Goal: Task Accomplishment & Management: Complete application form

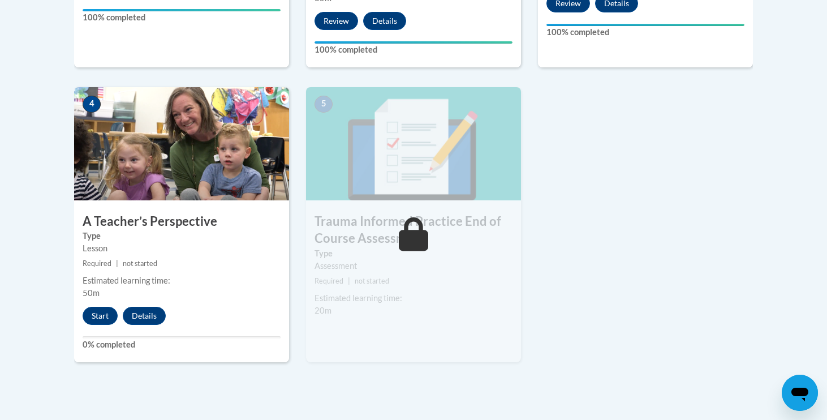
scroll to position [625, 0]
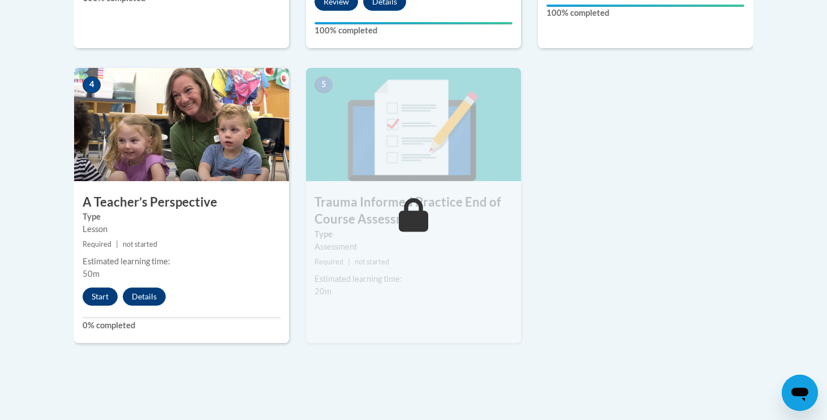
click at [106, 287] on button "Start" at bounding box center [100, 296] width 35 height 18
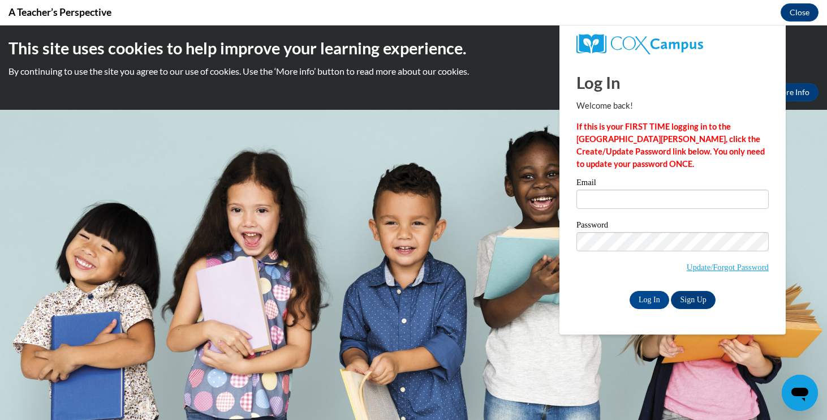
scroll to position [0, 0]
type input "swulf@mail.lipscomb.edu"
click at [654, 298] on input "Log In" at bounding box center [650, 300] width 40 height 18
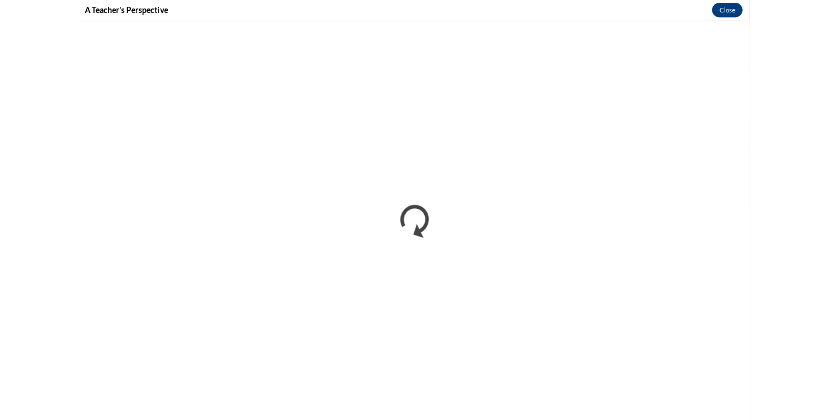
scroll to position [625, 0]
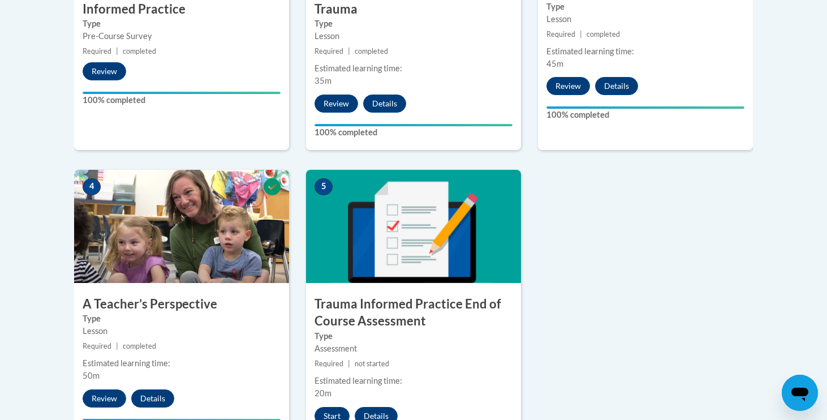
scroll to position [574, 0]
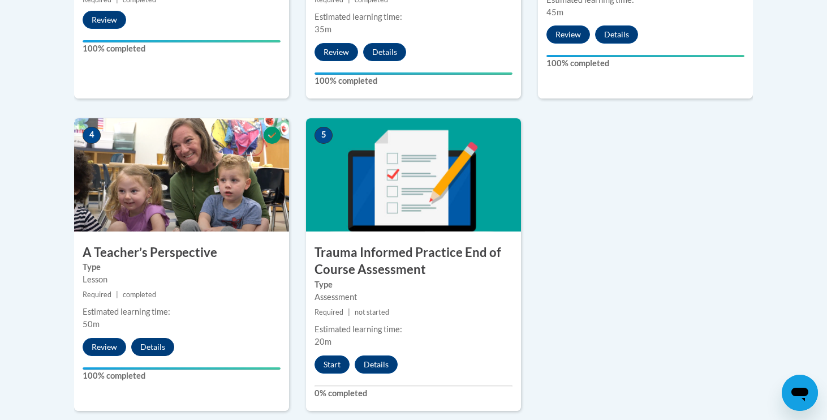
click at [158, 342] on button "Details" at bounding box center [152, 347] width 43 height 18
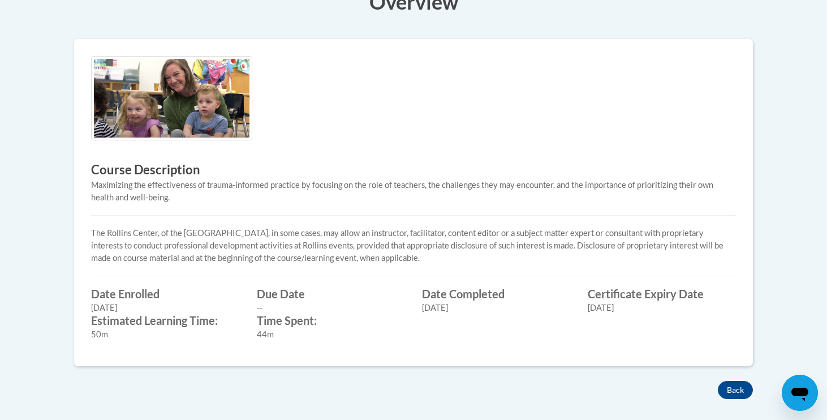
scroll to position [320, 0]
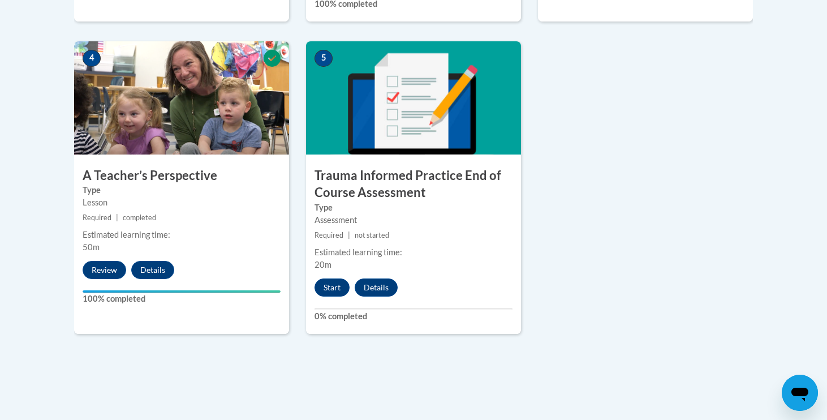
scroll to position [728, 0]
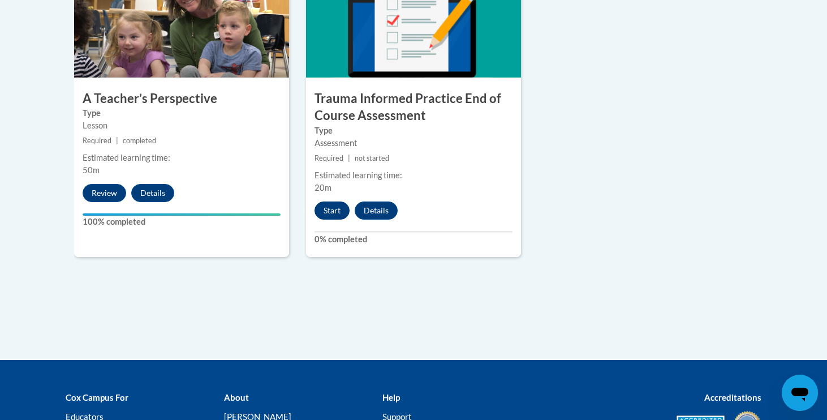
click at [332, 210] on button "Start" at bounding box center [332, 210] width 35 height 18
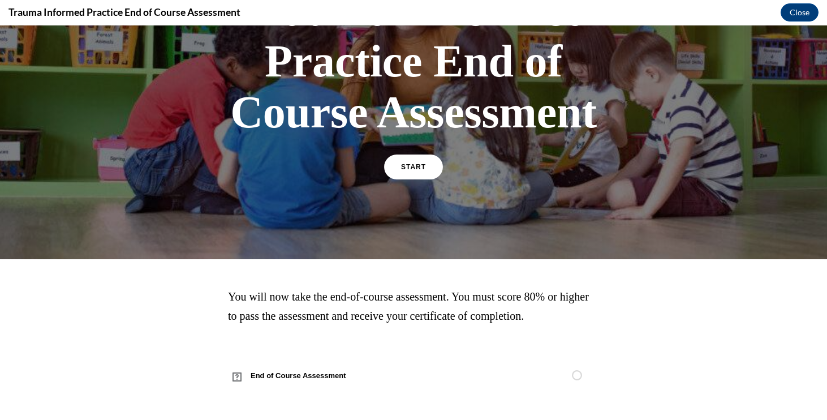
scroll to position [122, 0]
click at [409, 166] on span "START" at bounding box center [414, 167] width 26 height 8
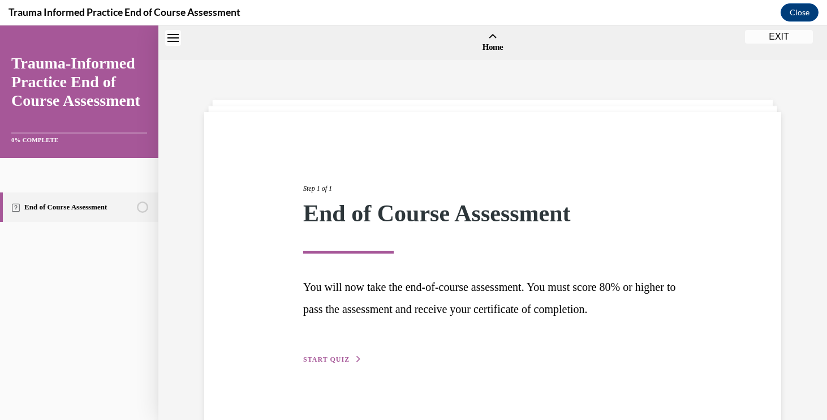
scroll to position [35, 0]
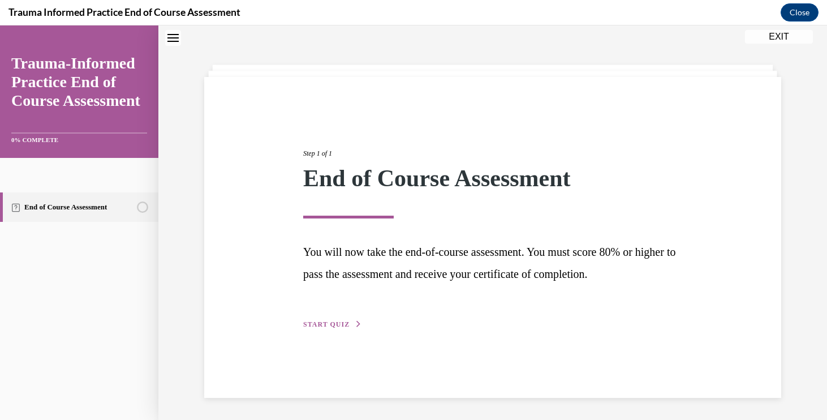
click at [336, 322] on span "START QUIZ" at bounding box center [326, 324] width 46 height 8
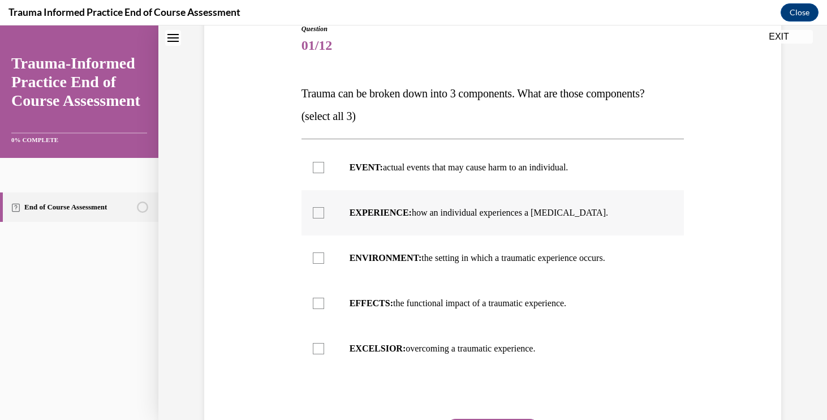
scroll to position [134, 0]
click at [432, 168] on p "EVENT: actual events that may cause harm to an individual." at bounding box center [503, 166] width 307 height 11
click at [324, 168] on input "EVENT: actual events that may cause harm to an individual." at bounding box center [318, 166] width 11 height 11
checkbox input "true"
click at [455, 310] on label "EFFECTS: the functional impact of a traumatic experience." at bounding box center [493, 302] width 383 height 45
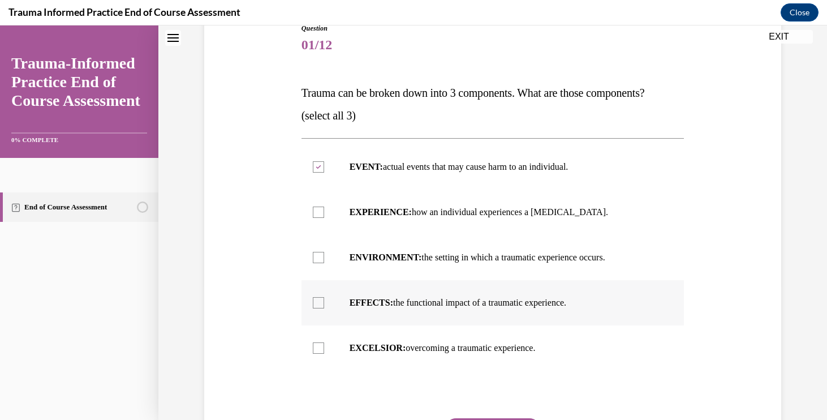
click at [324, 308] on input "EFFECTS: the functional impact of a traumatic experience." at bounding box center [318, 302] width 11 height 11
checkbox input "true"
click at [491, 245] on label "ENVIRONMENT: the setting in which a traumatic experience occurs." at bounding box center [493, 257] width 383 height 45
click at [324, 252] on input "ENVIRONMENT: the setting in which a traumatic experience occurs." at bounding box center [318, 257] width 11 height 11
checkbox input "true"
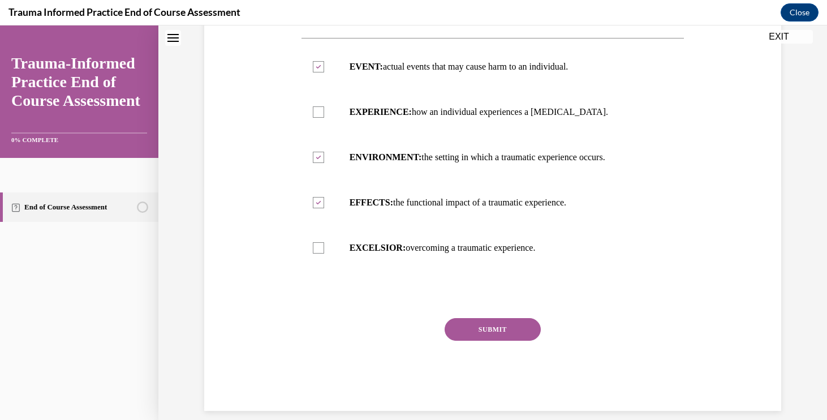
click at [501, 324] on button "SUBMIT" at bounding box center [493, 329] width 96 height 23
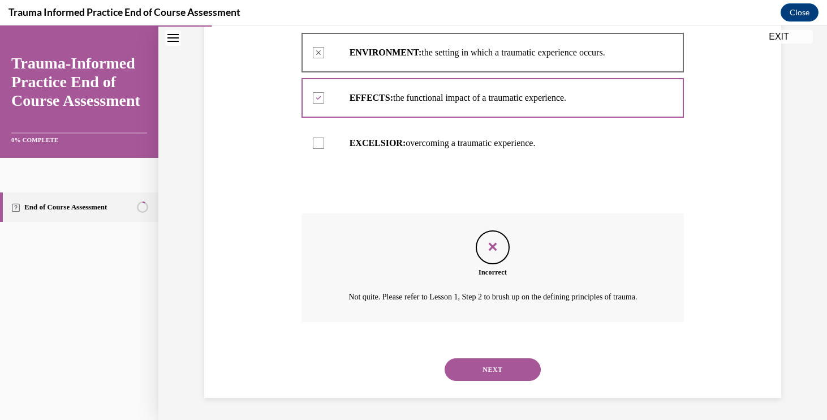
scroll to position [338, 0]
click at [496, 359] on button "NEXT" at bounding box center [493, 370] width 96 height 23
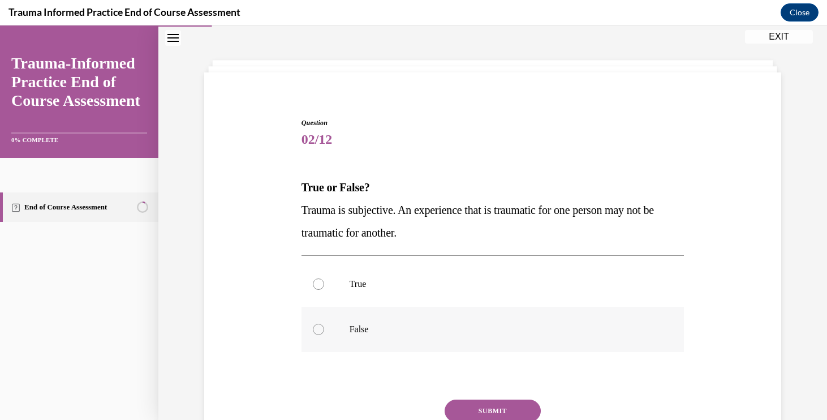
scroll to position [47, 0]
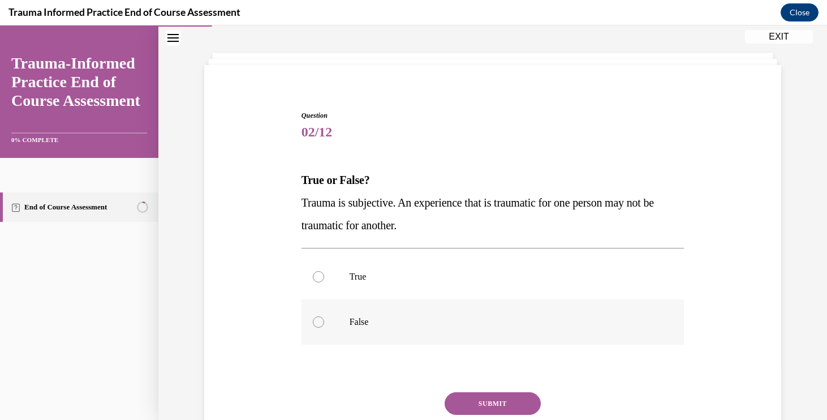
drag, startPoint x: 476, startPoint y: 337, endPoint x: 476, endPoint y: 329, distance: 7.9
click at [476, 337] on label "False" at bounding box center [493, 321] width 383 height 45
click at [324, 328] on input "False" at bounding box center [318, 321] width 11 height 11
radio input "true"
click at [471, 272] on p "True" at bounding box center [503, 276] width 307 height 11
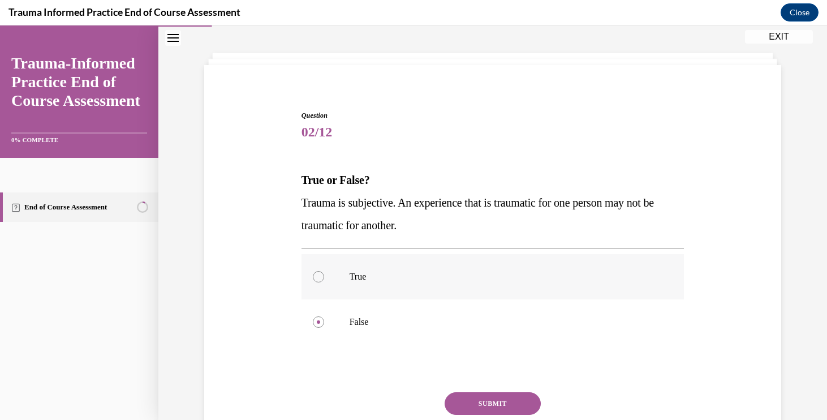
click at [324, 272] on input "True" at bounding box center [318, 276] width 11 height 11
radio input "true"
click at [502, 407] on button "SUBMIT" at bounding box center [493, 403] width 96 height 23
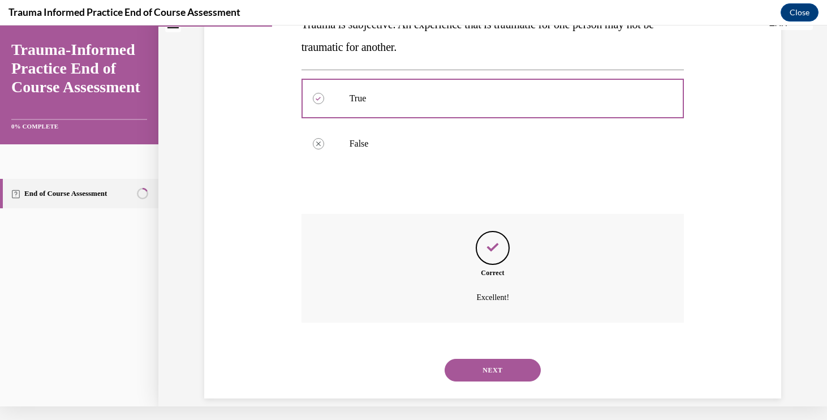
scroll to position [212, 0]
click at [484, 358] on button "NEXT" at bounding box center [493, 369] width 96 height 23
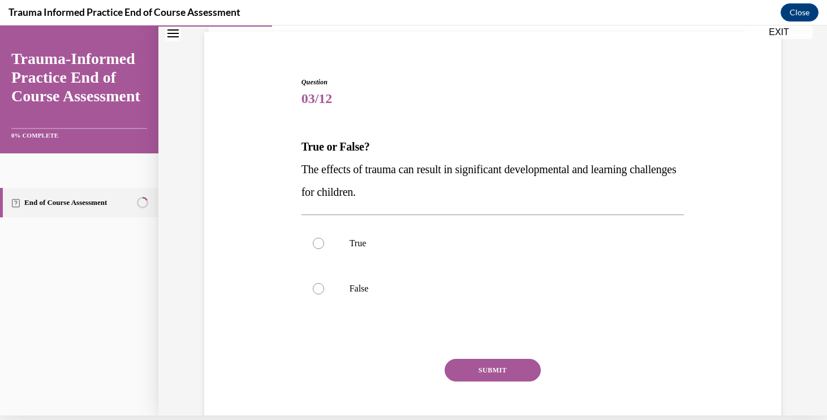
scroll to position [72, 0]
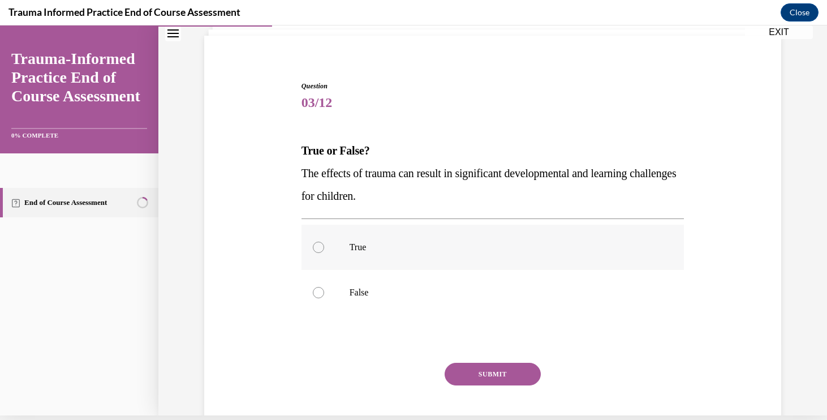
click at [427, 242] on p "True" at bounding box center [503, 247] width 307 height 11
click at [324, 242] on input "True" at bounding box center [318, 247] width 11 height 11
radio input "true"
click at [484, 366] on button "SUBMIT" at bounding box center [493, 374] width 96 height 23
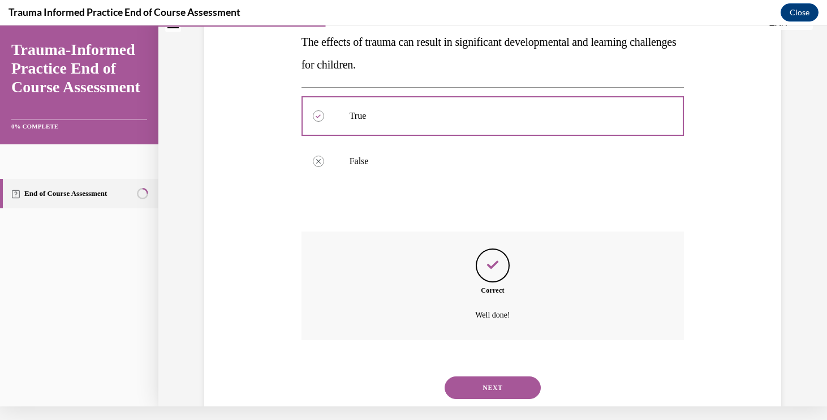
scroll to position [212, 0]
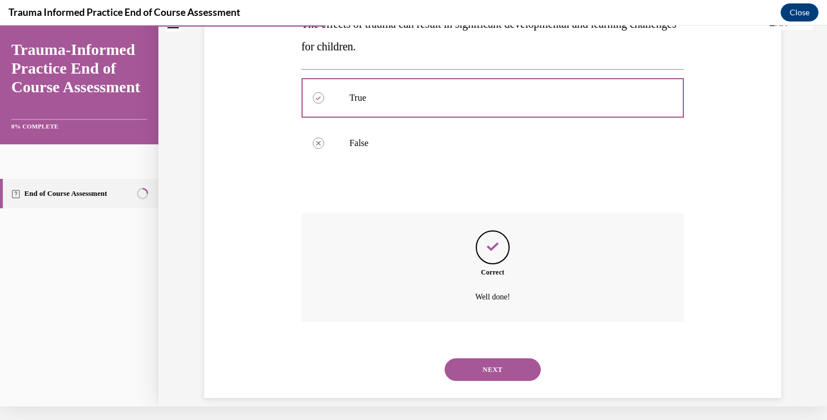
click at [482, 358] on button "NEXT" at bounding box center [493, 369] width 96 height 23
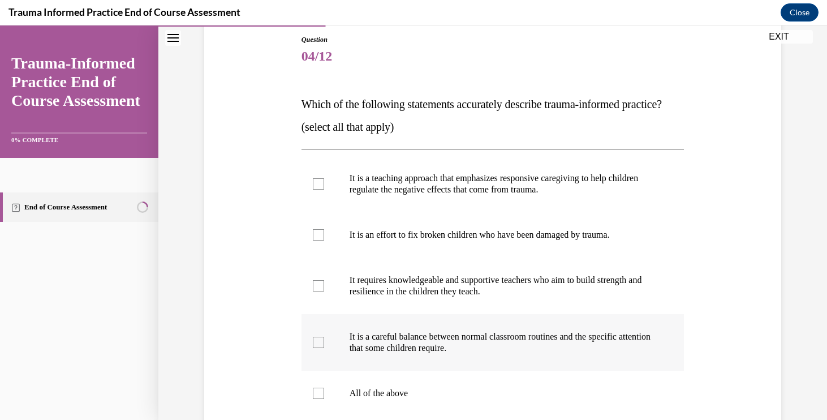
scroll to position [130, 0]
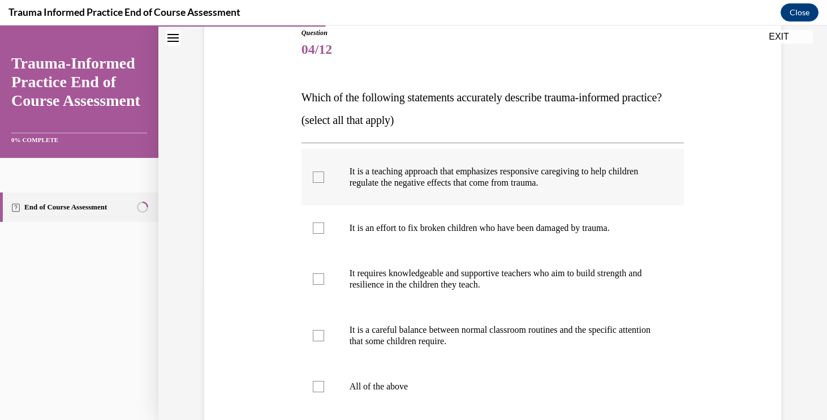
click at [457, 188] on p "It is a teaching approach that emphasizes responsive caregiving to help childre…" at bounding box center [503, 177] width 307 height 23
click at [324, 183] on input "It is a teaching approach that emphasizes responsive caregiving to help childre…" at bounding box center [318, 176] width 11 height 11
checkbox input "true"
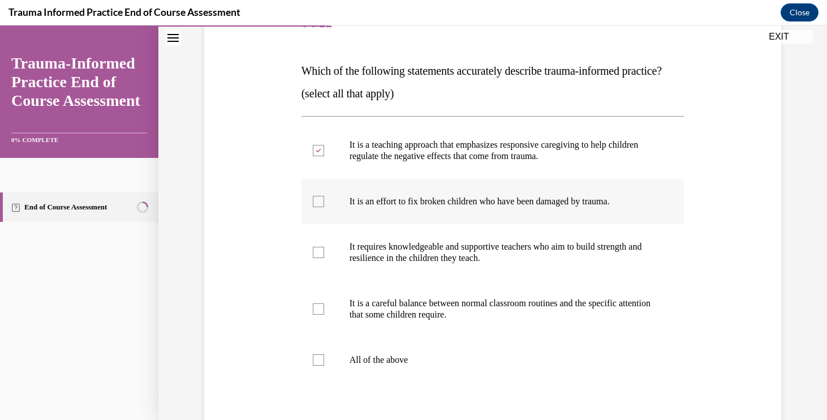
scroll to position [161, 0]
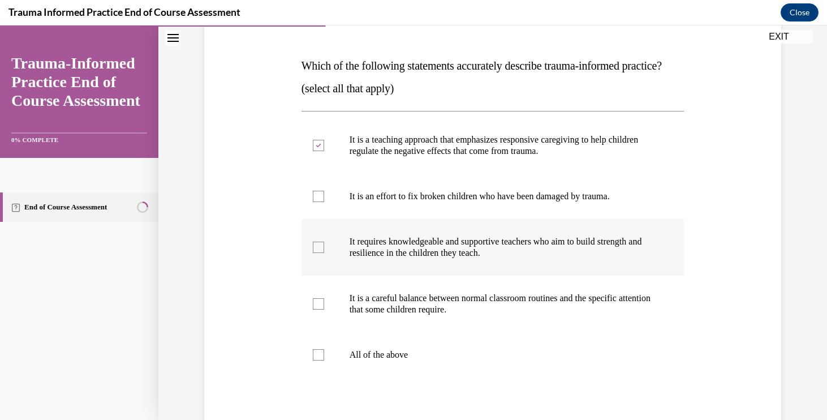
click at [460, 259] on p "It requires knowledgeable and supportive teachers who aim to build strength and…" at bounding box center [503, 247] width 307 height 23
click at [324, 253] on input "It requires knowledgeable and supportive teachers who aim to build strength and…" at bounding box center [318, 247] width 11 height 11
checkbox input "true"
click at [452, 315] on p "It is a careful balance between normal classroom routines and the specific atte…" at bounding box center [503, 304] width 307 height 23
click at [324, 310] on input "It is a careful balance between normal classroom routines and the specific atte…" at bounding box center [318, 303] width 11 height 11
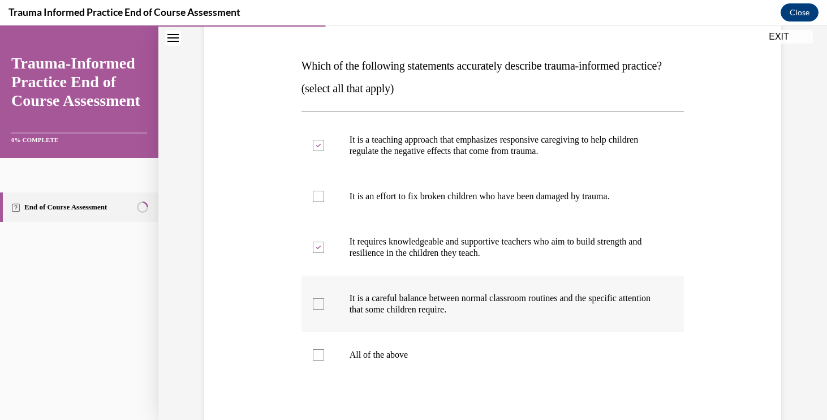
checkbox input "true"
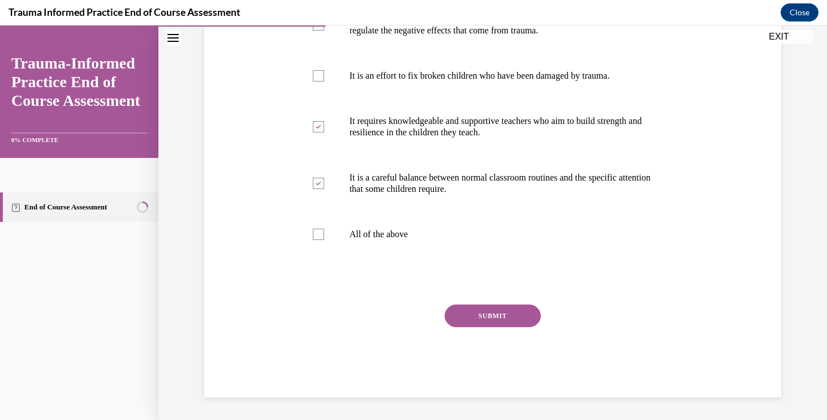
click at [452, 318] on button "SUBMIT" at bounding box center [493, 315] width 96 height 23
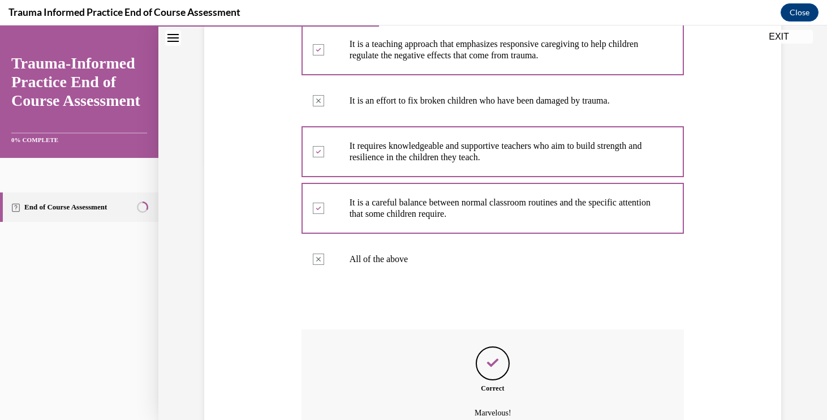
scroll to position [382, 0]
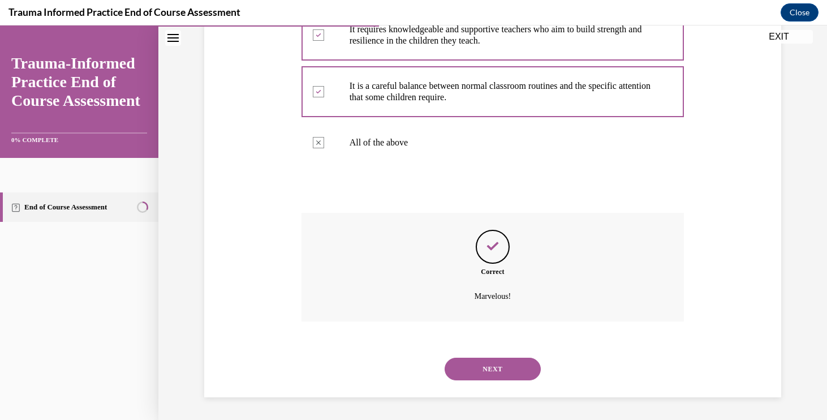
click at [469, 366] on button "NEXT" at bounding box center [493, 369] width 96 height 23
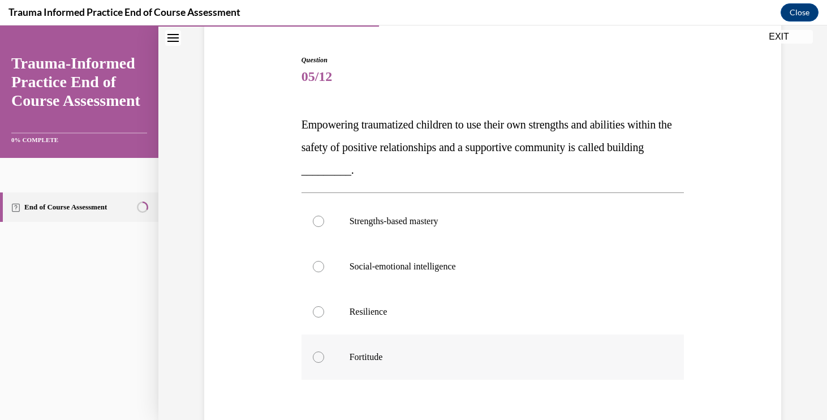
scroll to position [105, 0]
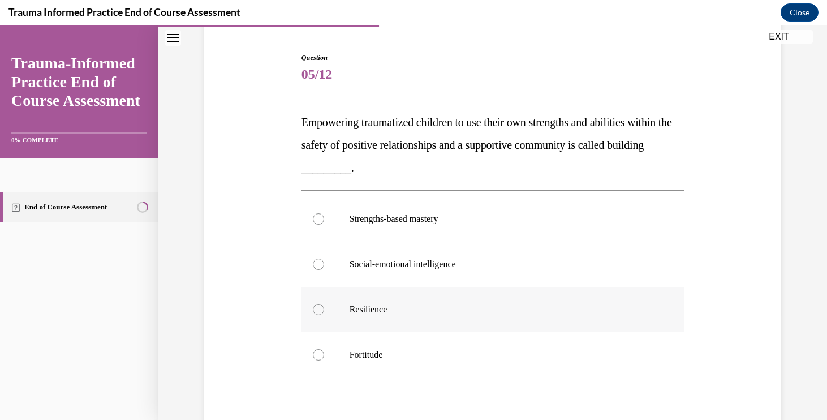
click at [435, 299] on label "Resilience" at bounding box center [493, 309] width 383 height 45
click at [324, 304] on input "Resilience" at bounding box center [318, 309] width 11 height 11
radio input "true"
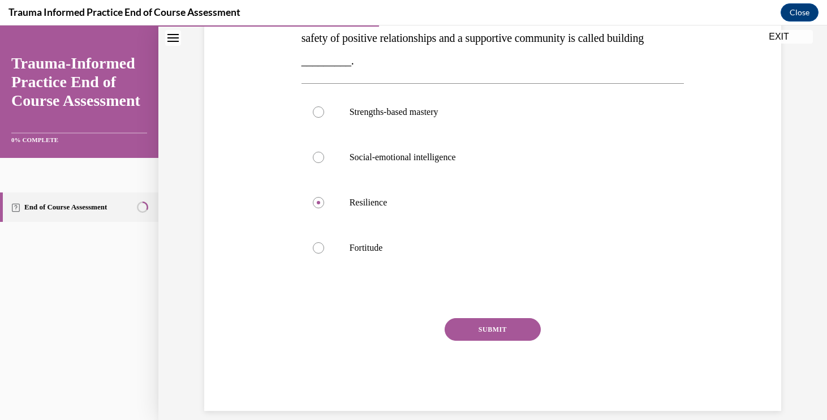
click at [470, 332] on button "SUBMIT" at bounding box center [493, 329] width 96 height 23
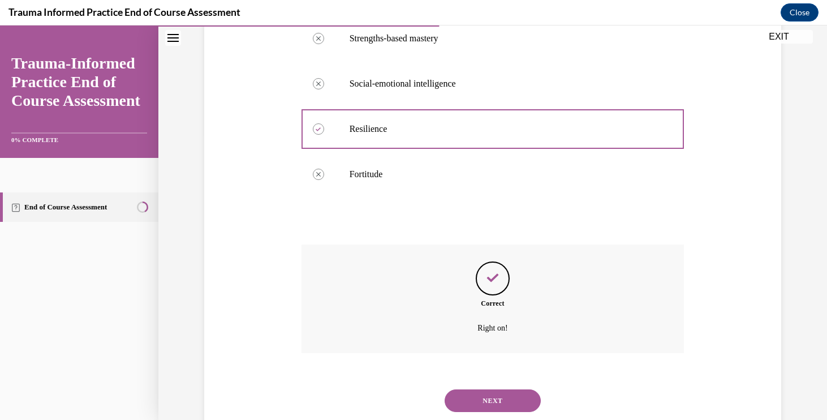
scroll to position [303, 0]
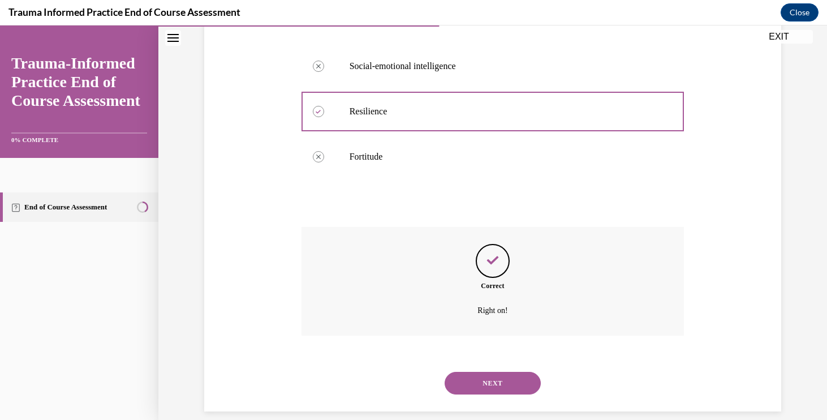
click at [477, 372] on button "NEXT" at bounding box center [493, 383] width 96 height 23
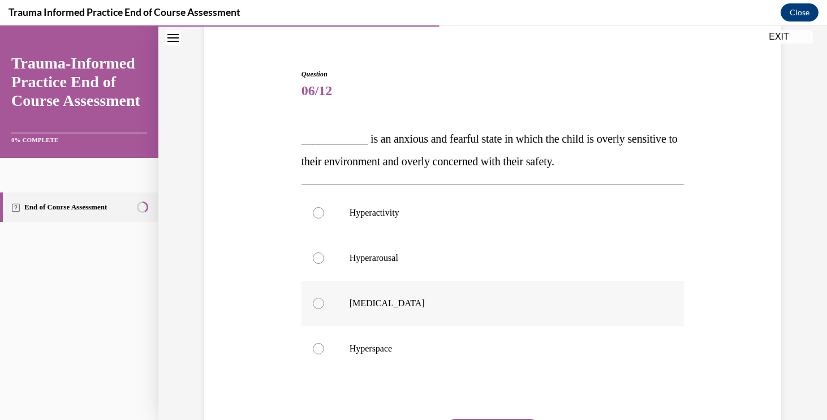
scroll to position [91, 0]
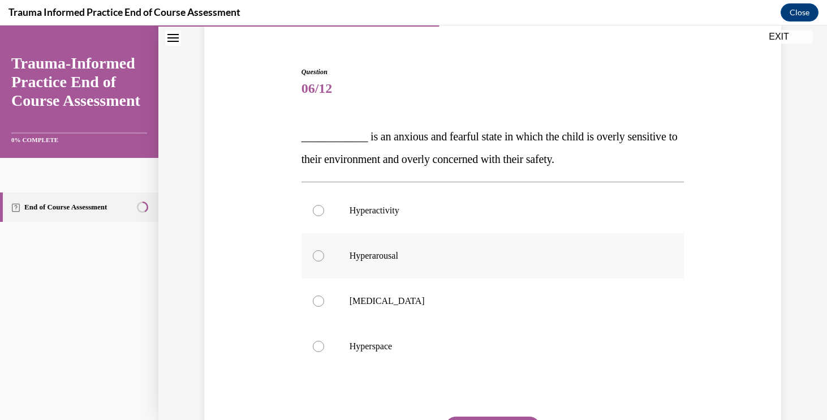
click at [424, 272] on label "Hyperarousal" at bounding box center [493, 255] width 383 height 45
click at [324, 261] on input "Hyperarousal" at bounding box center [318, 255] width 11 height 11
radio input "true"
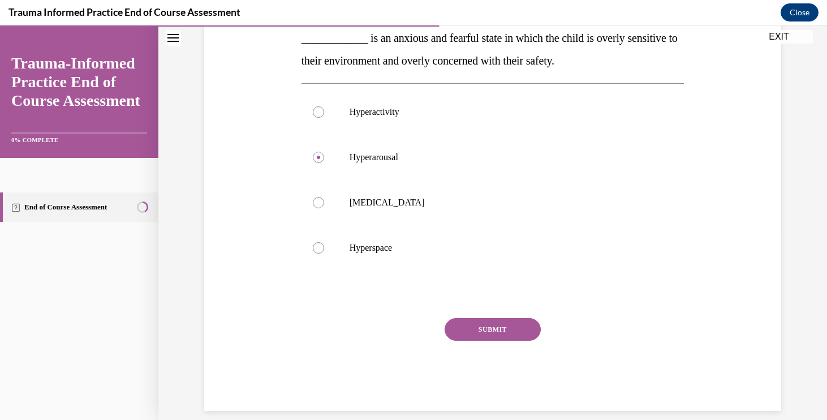
click at [456, 328] on button "SUBMIT" at bounding box center [493, 329] width 96 height 23
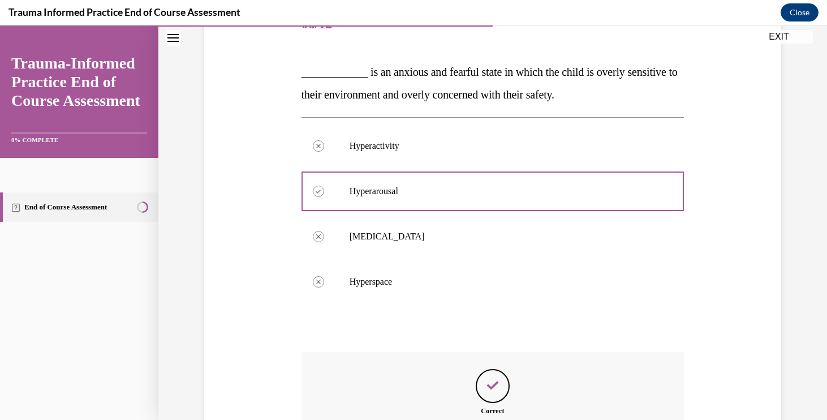
scroll to position [280, 0]
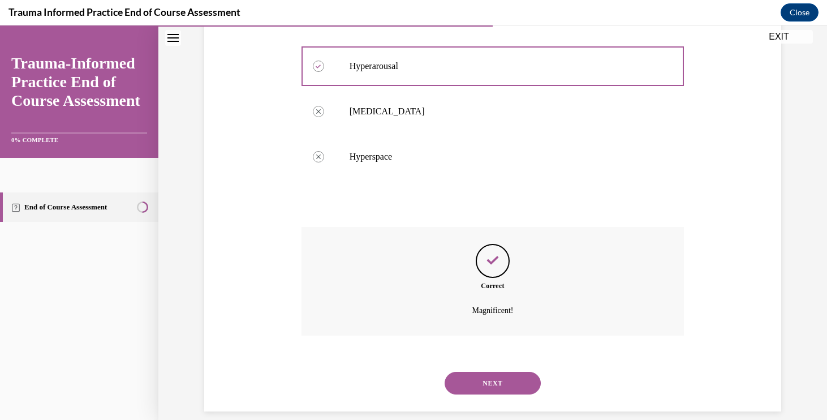
click at [473, 372] on button "NEXT" at bounding box center [493, 383] width 96 height 23
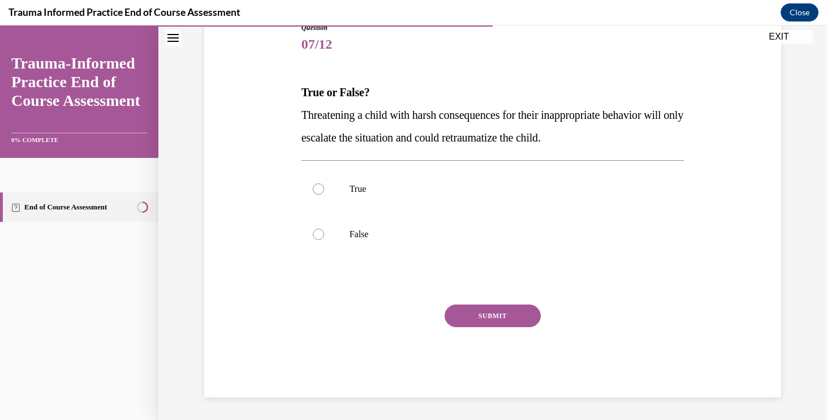
scroll to position [118, 0]
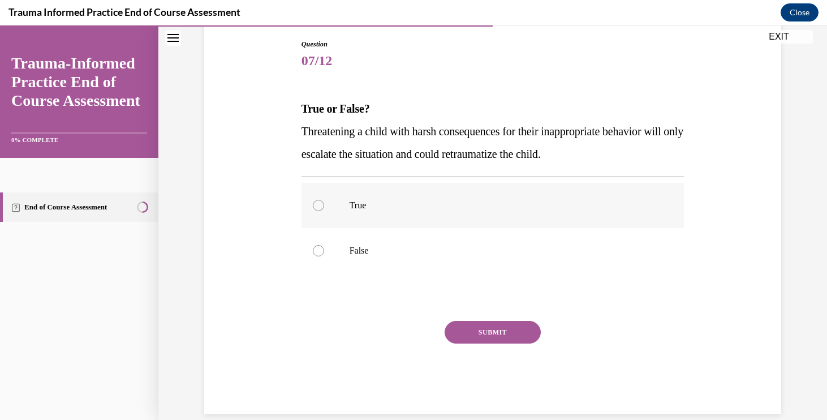
click at [422, 190] on label "True" at bounding box center [493, 205] width 383 height 45
click at [324, 200] on input "True" at bounding box center [318, 205] width 11 height 11
radio input "true"
click at [482, 338] on button "SUBMIT" at bounding box center [493, 332] width 96 height 23
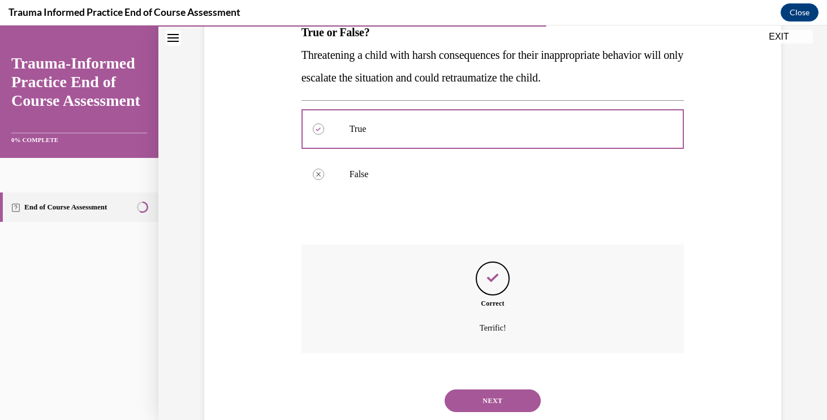
scroll to position [212, 0]
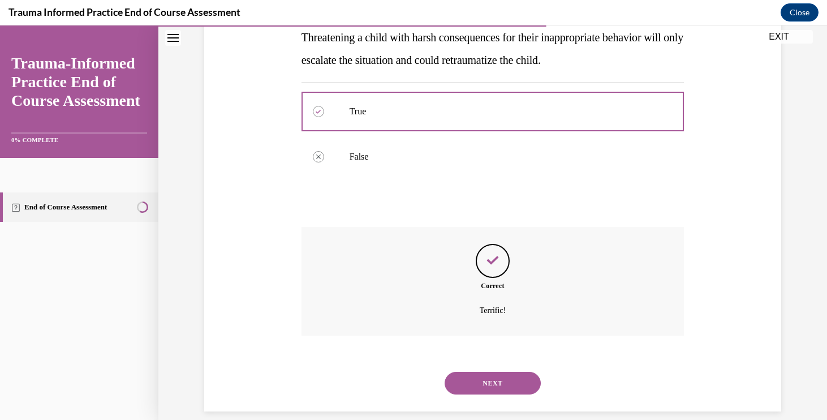
click at [483, 372] on button "NEXT" at bounding box center [493, 383] width 96 height 23
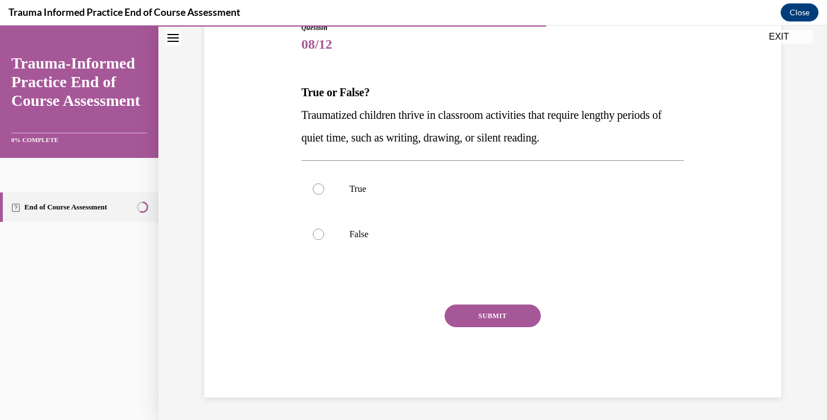
scroll to position [118, 0]
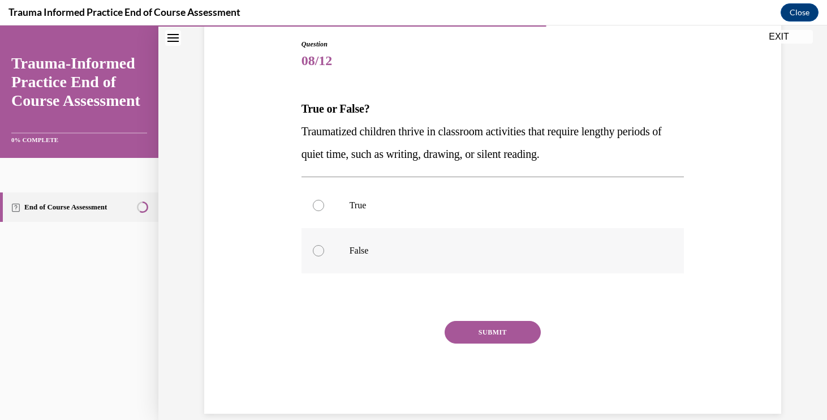
click at [383, 248] on p "False" at bounding box center [503, 250] width 307 height 11
click at [324, 248] on input "False" at bounding box center [318, 250] width 11 height 11
radio input "true"
click at [478, 333] on button "SUBMIT" at bounding box center [493, 332] width 96 height 23
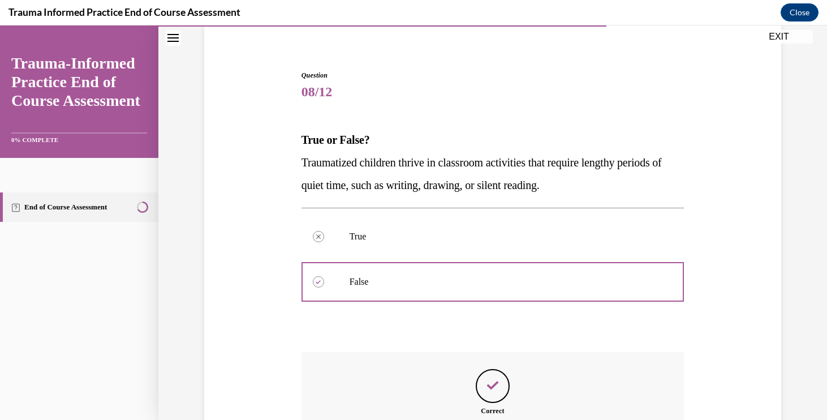
scroll to position [212, 0]
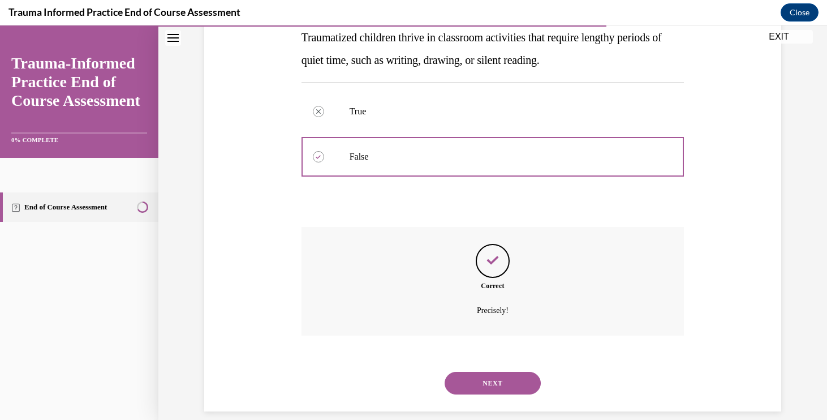
click at [482, 372] on button "NEXT" at bounding box center [493, 383] width 96 height 23
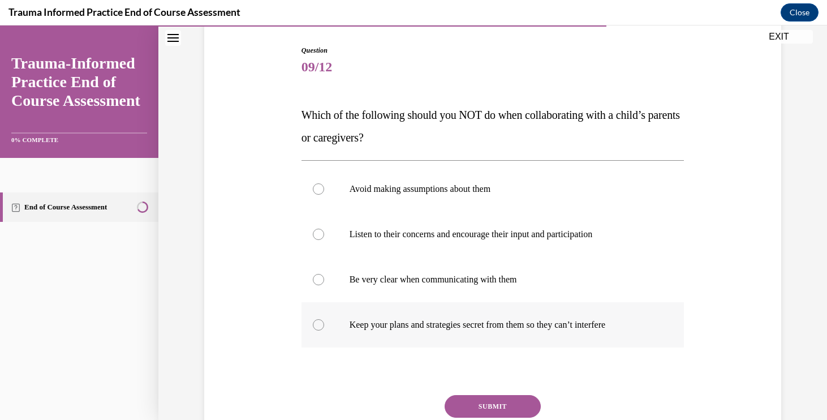
scroll to position [114, 0]
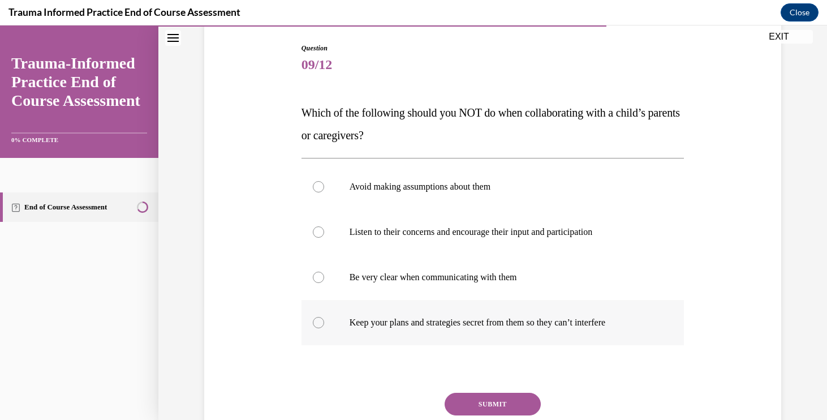
click at [496, 342] on label "Keep your plans and strategies secret from them so they can’t interfere" at bounding box center [493, 322] width 383 height 45
click at [324, 328] on input "Keep your plans and strategies secret from them so they can’t interfere" at bounding box center [318, 322] width 11 height 11
radio input "true"
click at [500, 400] on button "SUBMIT" at bounding box center [493, 404] width 96 height 23
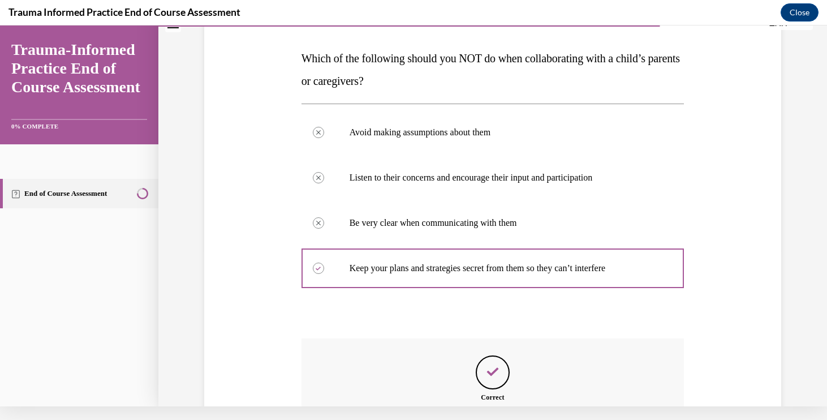
scroll to position [280, 0]
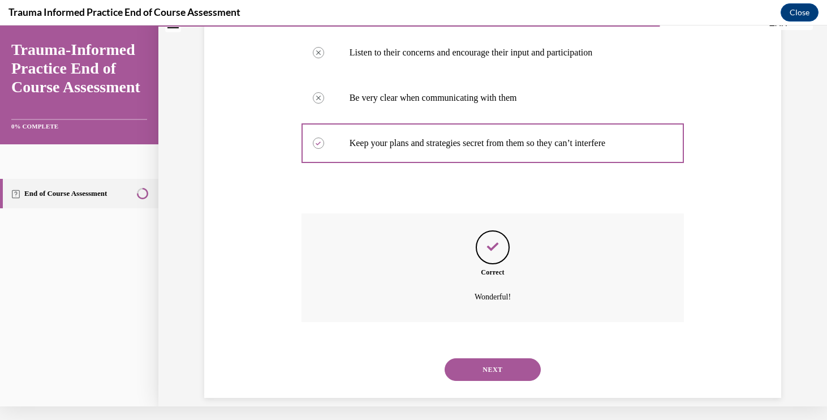
click at [487, 358] on button "NEXT" at bounding box center [493, 369] width 96 height 23
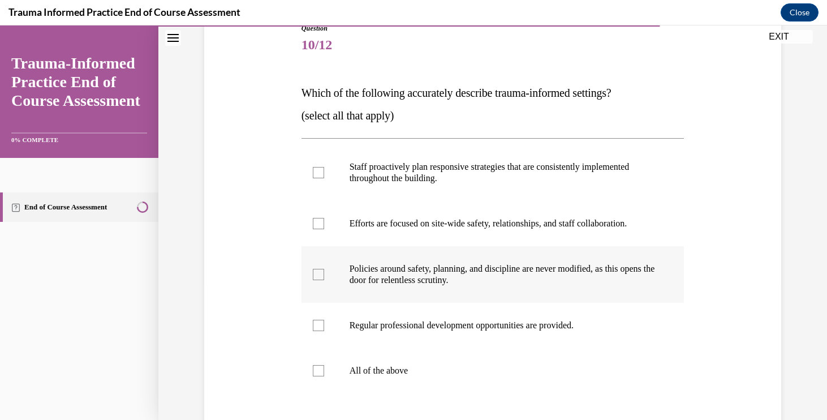
scroll to position [134, 0]
click at [456, 181] on p "Staff proactively plan responsive strategies that are consistently implemented …" at bounding box center [503, 172] width 307 height 23
click at [324, 178] on input "Staff proactively plan responsive strategies that are consistently implemented …" at bounding box center [318, 172] width 11 height 11
checkbox input "true"
click at [467, 226] on p "Efforts are focused on site-wide safety, relationships, and staff collaboration." at bounding box center [503, 223] width 307 height 11
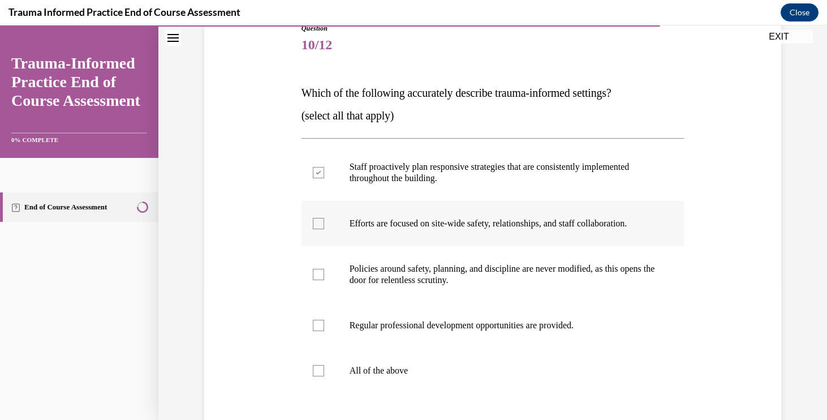
click at [324, 226] on input "Efforts are focused on site-wide safety, relationships, and staff collaboration." at bounding box center [318, 223] width 11 height 11
checkbox input "true"
click at [485, 315] on label "Regular professional development opportunities are provided." at bounding box center [493, 325] width 383 height 45
click at [324, 320] on input "Regular professional development opportunities are provided." at bounding box center [318, 325] width 11 height 11
checkbox input "true"
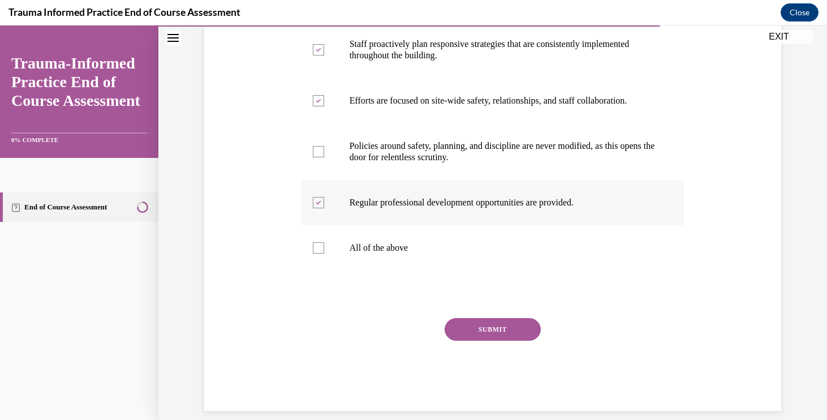
click at [485, 315] on div "Question 10/12 Which of the following accurately describe trauma-informed setti…" at bounding box center [493, 155] width 383 height 510
click at [487, 330] on button "SUBMIT" at bounding box center [493, 329] width 96 height 23
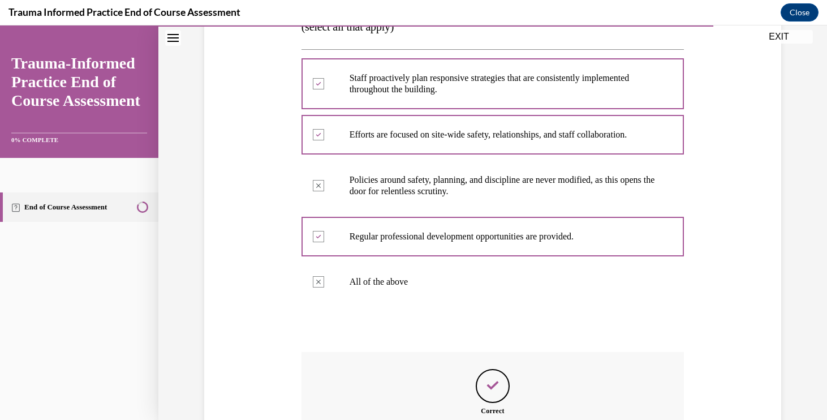
scroll to position [348, 0]
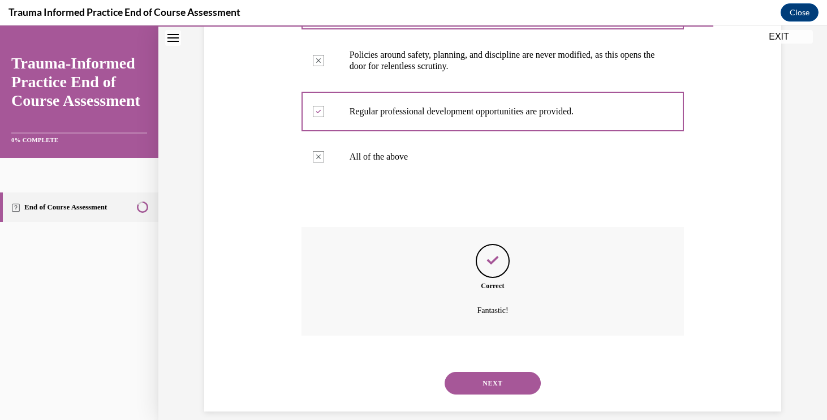
click at [489, 372] on button "NEXT" at bounding box center [493, 383] width 96 height 23
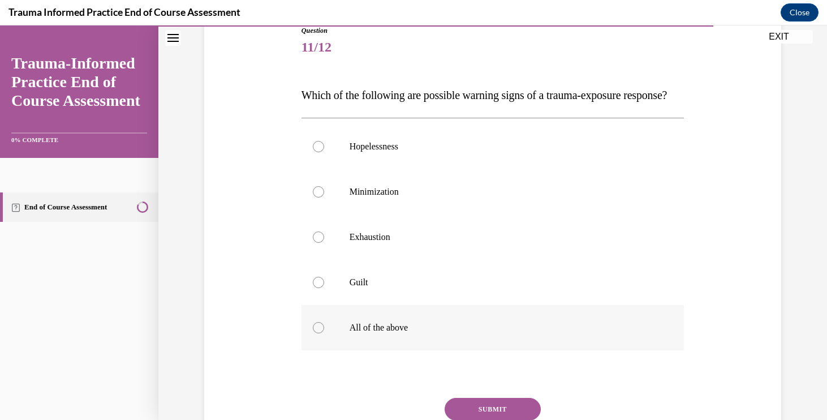
scroll to position [135, 0]
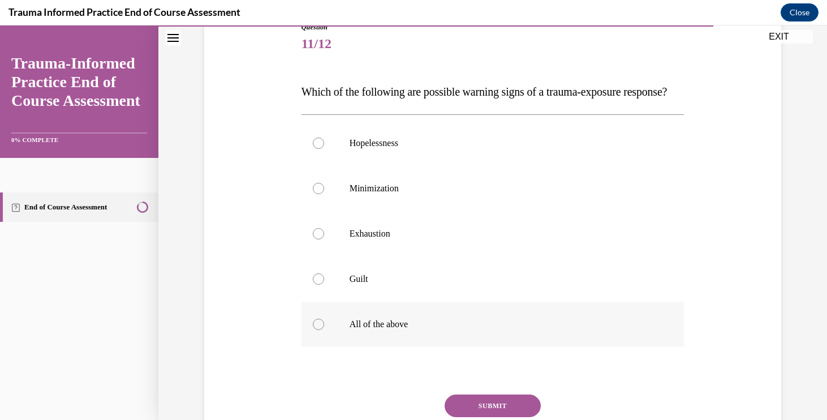
click at [431, 347] on label "All of the above" at bounding box center [493, 324] width 383 height 45
click at [324, 330] on input "All of the above" at bounding box center [318, 324] width 11 height 11
radio input "true"
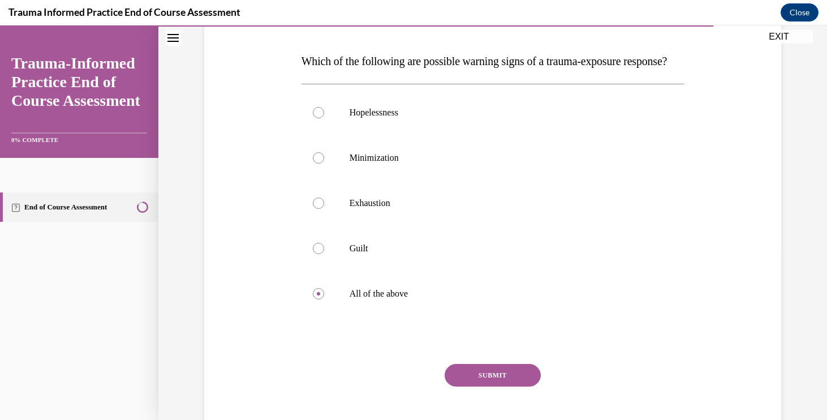
click at [478, 386] on button "SUBMIT" at bounding box center [493, 375] width 96 height 23
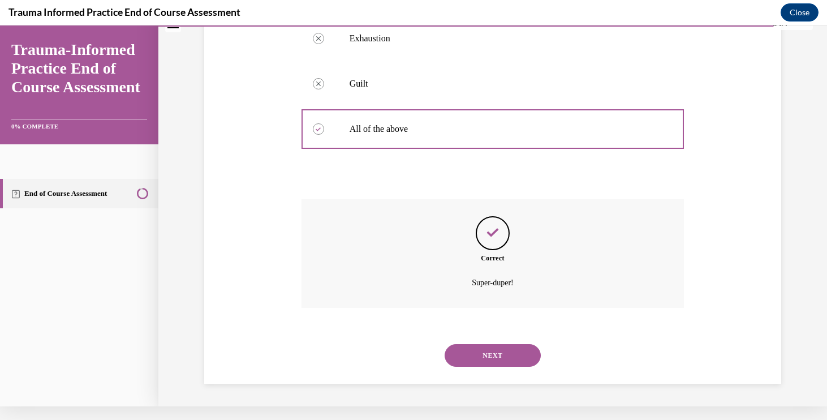
scroll to position [325, 0]
click at [478, 364] on button "NEXT" at bounding box center [493, 355] width 96 height 23
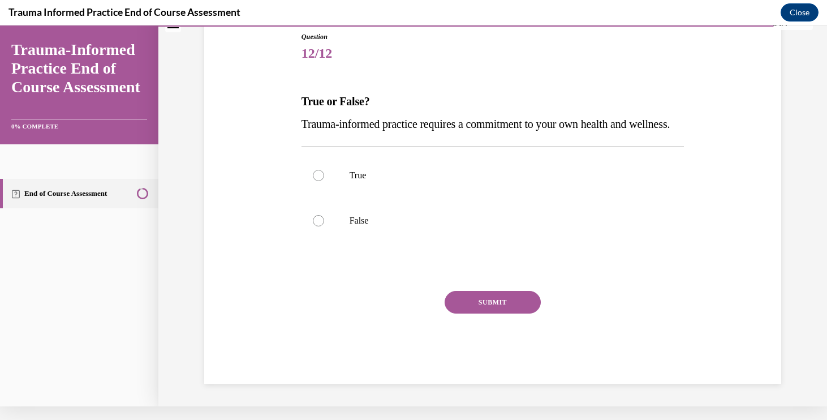
scroll to position [5, 0]
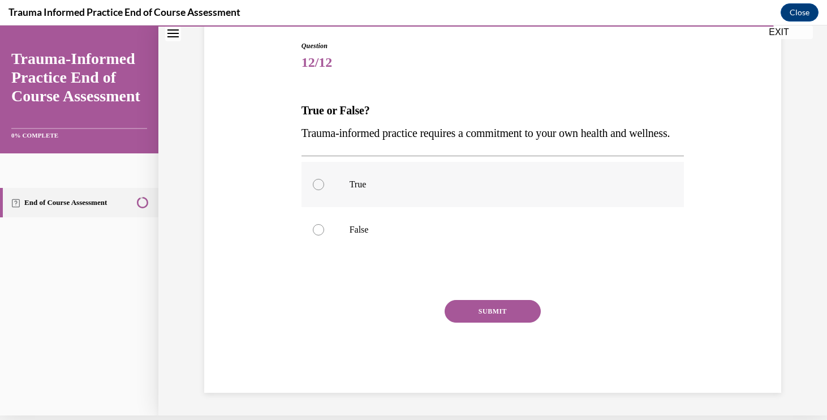
click at [370, 190] on p "True" at bounding box center [503, 184] width 307 height 11
click at [324, 190] on input "True" at bounding box center [318, 184] width 11 height 11
radio input "true"
click at [488, 323] on button "SUBMIT" at bounding box center [493, 311] width 96 height 23
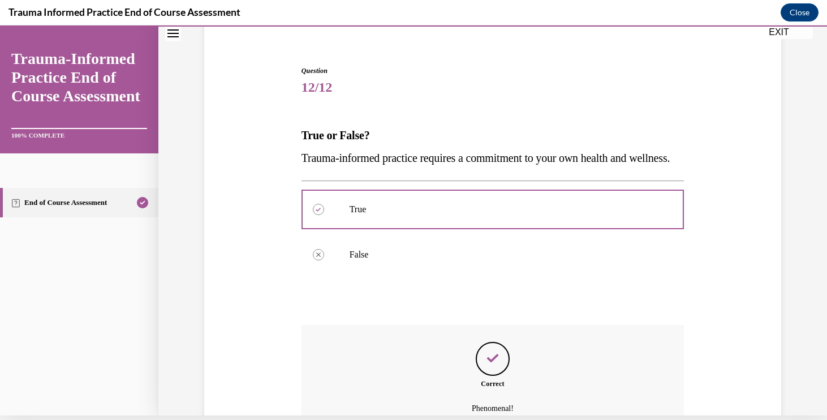
scroll to position [212, 0]
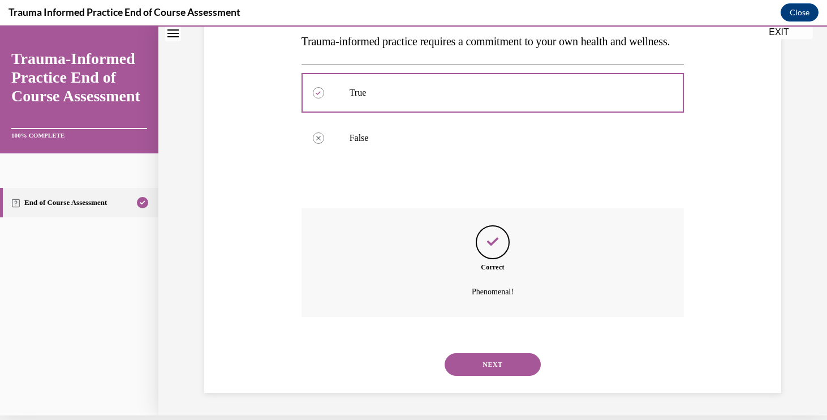
click at [487, 364] on button "NEXT" at bounding box center [493, 364] width 96 height 23
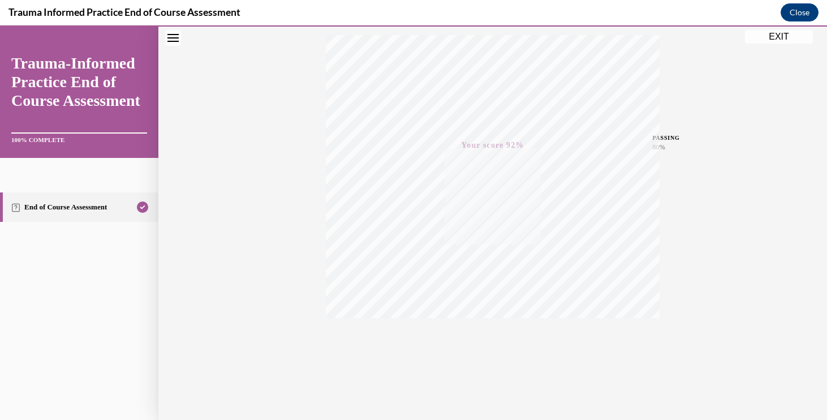
scroll to position [186, 0]
click at [780, 33] on button "EXIT" at bounding box center [779, 37] width 68 height 14
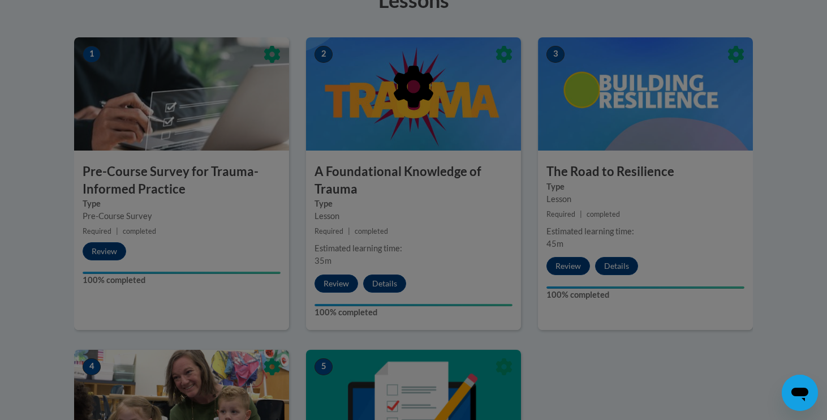
scroll to position [138, 0]
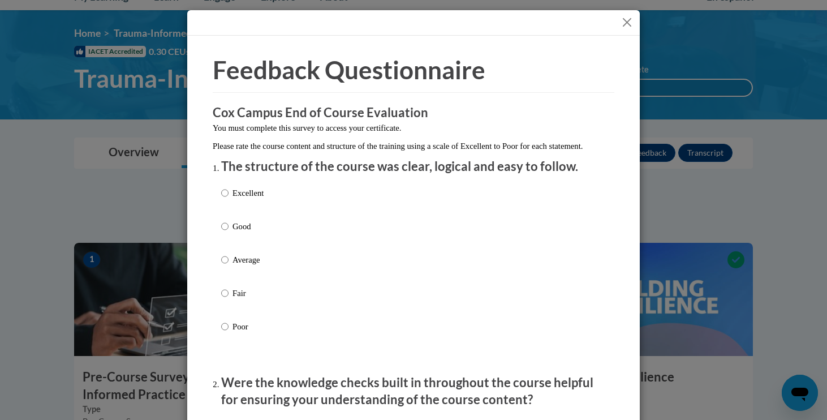
click at [242, 233] on p "Good" at bounding box center [248, 226] width 31 height 12
click at [229, 233] on input "Good" at bounding box center [224, 226] width 7 height 12
radio input "true"
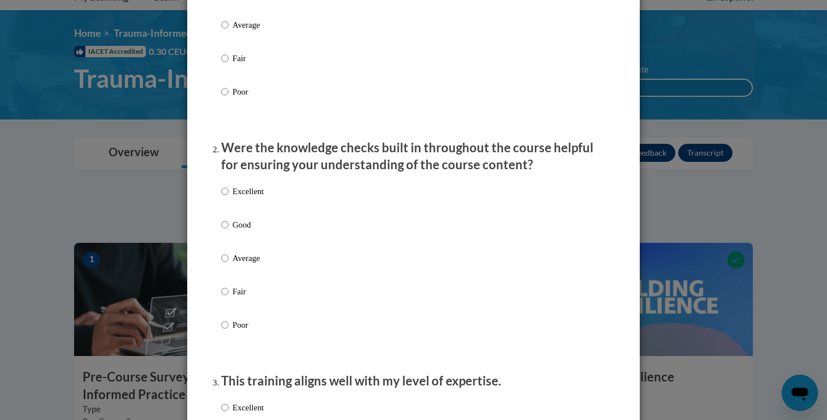
scroll to position [320, 0]
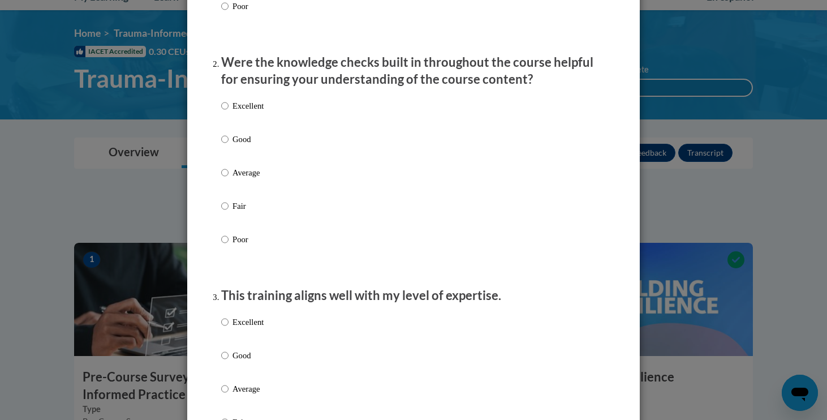
click at [240, 145] on p "Good" at bounding box center [248, 139] width 31 height 12
click at [229, 145] on input "Good" at bounding box center [224, 139] width 7 height 12
radio input "true"
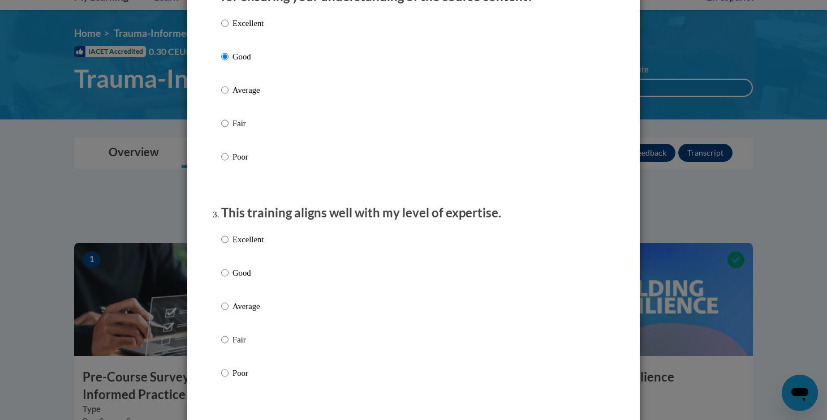
scroll to position [444, 0]
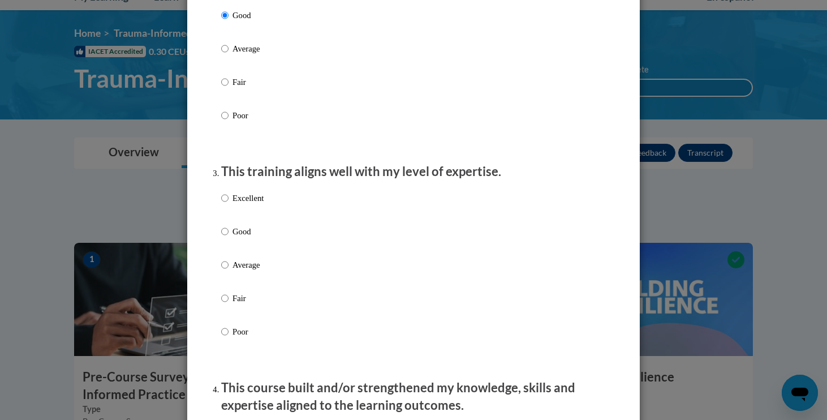
click at [240, 237] on p "Good" at bounding box center [248, 231] width 31 height 12
click at [229, 237] on input "Good" at bounding box center [224, 231] width 7 height 12
radio input "true"
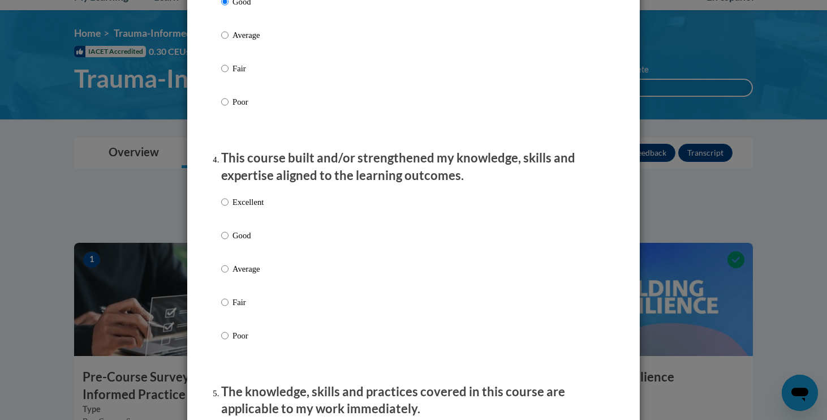
scroll to position [703, 0]
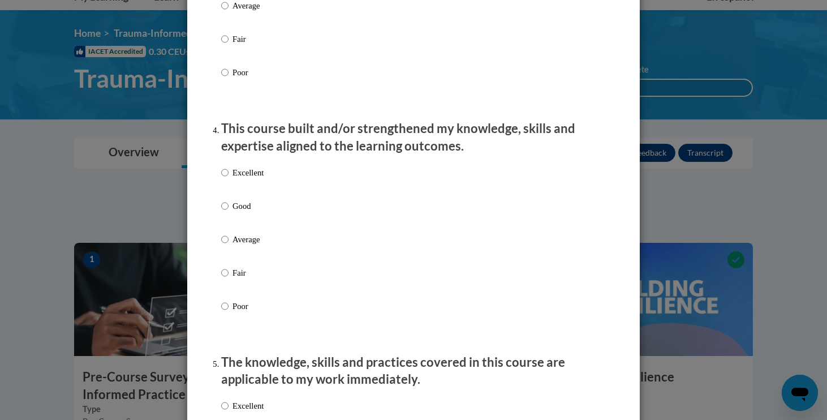
click at [248, 212] on p "Good" at bounding box center [248, 206] width 31 height 12
click at [229, 212] on input "Good" at bounding box center [224, 206] width 7 height 12
radio input "true"
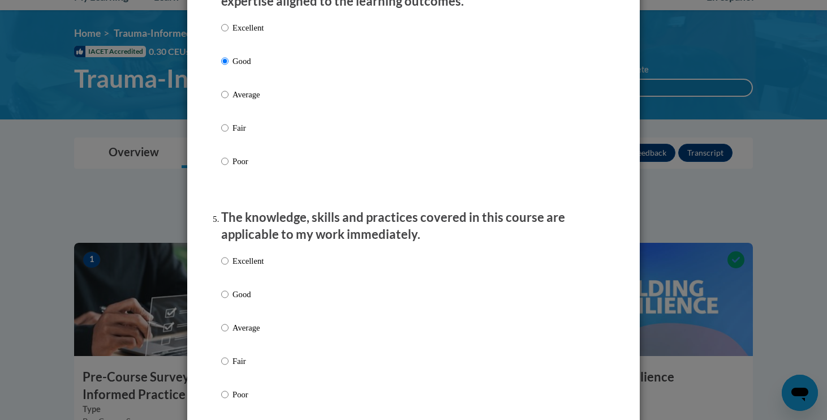
scroll to position [855, 0]
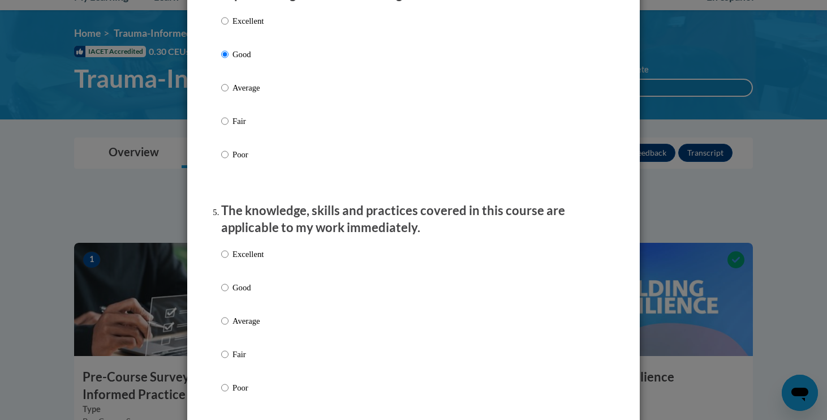
click at [248, 294] on p "Good" at bounding box center [248, 287] width 31 height 12
click at [229, 294] on input "Good" at bounding box center [224, 287] width 7 height 12
radio input "true"
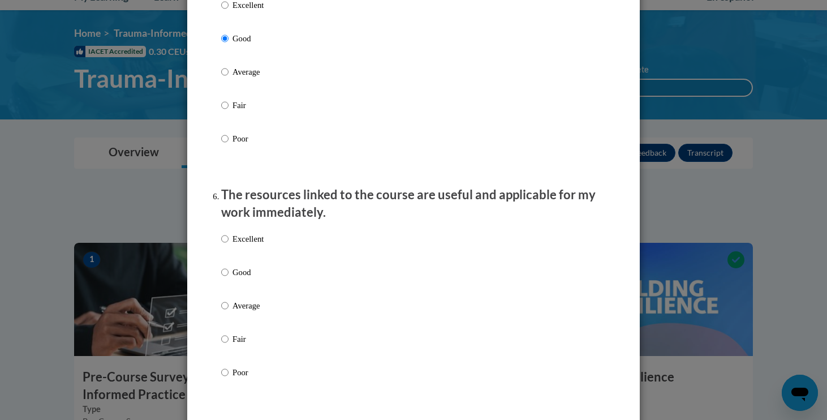
scroll to position [1157, 0]
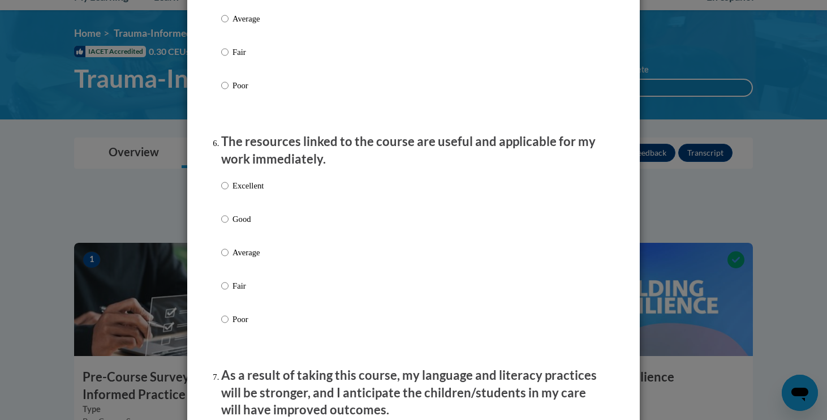
click at [246, 230] on label "Good" at bounding box center [242, 228] width 42 height 31
click at [229, 225] on input "Good" at bounding box center [224, 219] width 7 height 12
radio input "true"
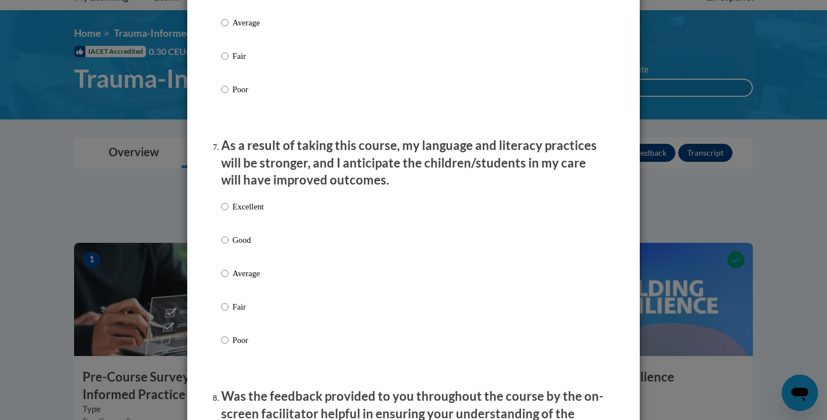
scroll to position [1398, 0]
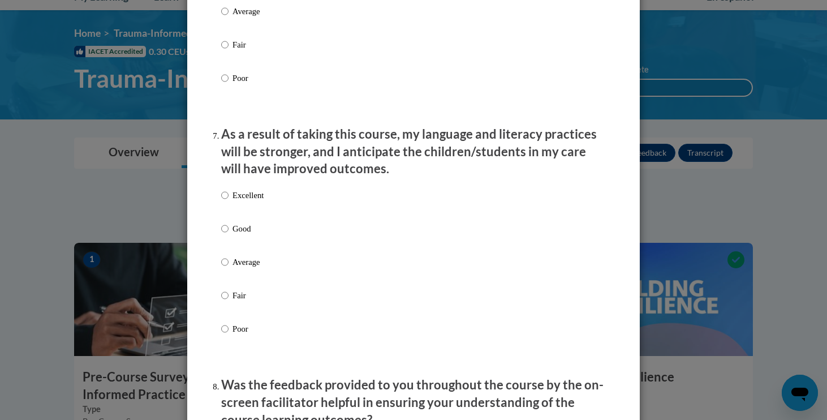
click at [257, 218] on label "Excellent" at bounding box center [242, 204] width 42 height 31
click at [229, 201] on input "Excellent" at bounding box center [224, 195] width 7 height 12
radio input "true"
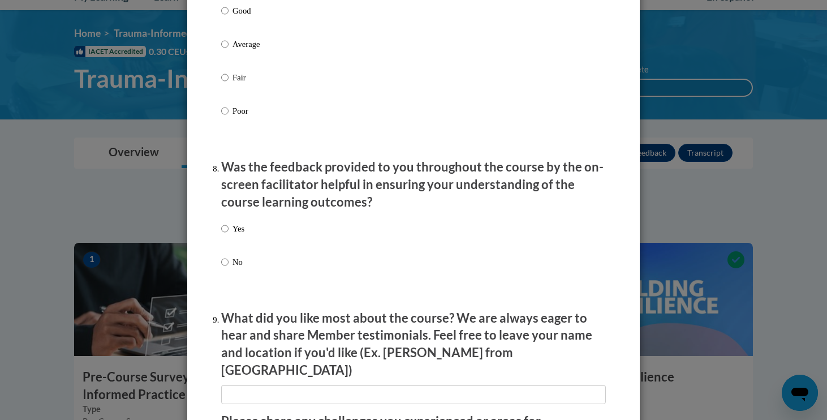
scroll to position [1618, 0]
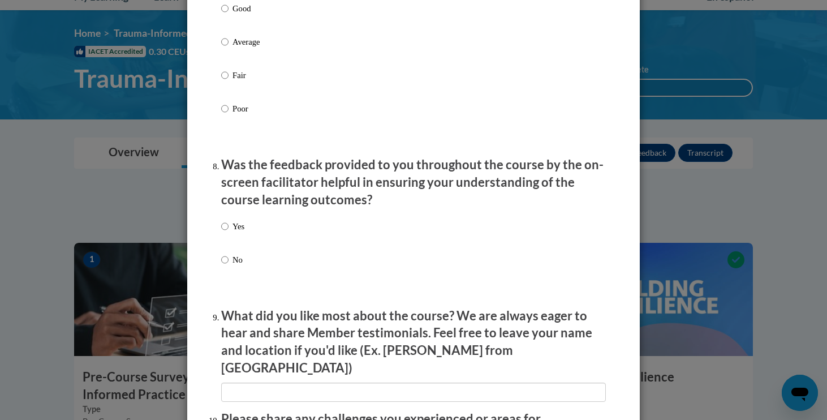
click at [242, 231] on p "Yes" at bounding box center [239, 226] width 12 height 12
click at [229, 231] on input "Yes" at bounding box center [224, 226] width 7 height 12
radio input "true"
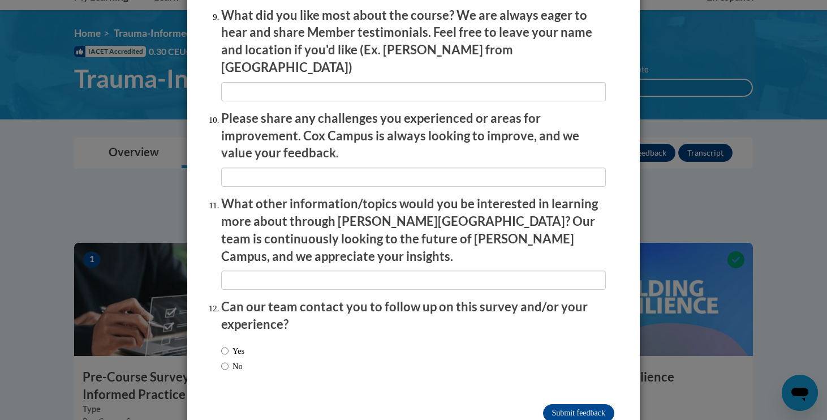
scroll to position [1918, 0]
click at [577, 405] on input "Submit feedback" at bounding box center [578, 414] width 71 height 18
